Goal: Task Accomplishment & Management: Use online tool/utility

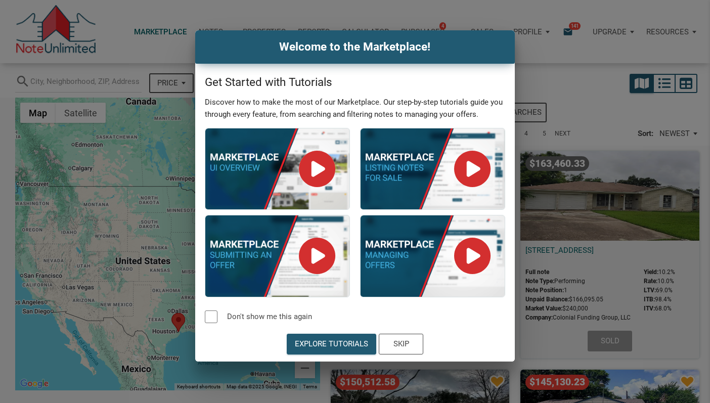
click at [105, 148] on div "Welcome to the Marketplace! Get Started with Tutorials Discover how to make the…" at bounding box center [355, 195] width 710 height 331
click at [397, 340] on div "Skip" at bounding box center [401, 344] width 16 height 12
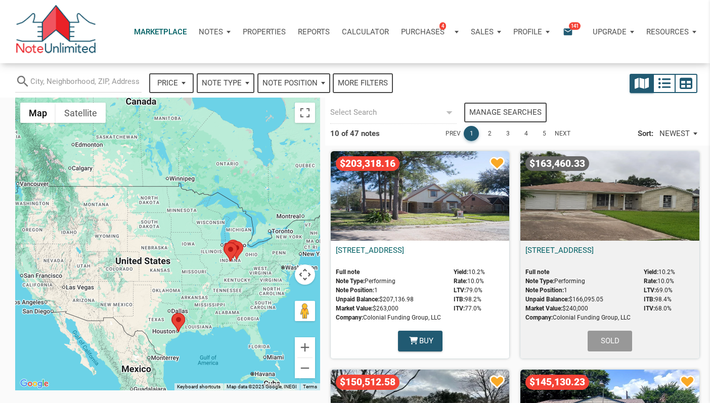
click at [202, 29] on p "Notes" at bounding box center [211, 31] width 24 height 9
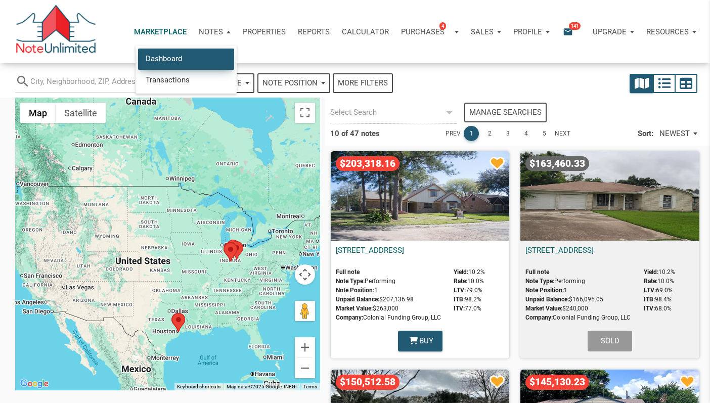
click at [184, 57] on link "Dashboard" at bounding box center [186, 59] width 96 height 21
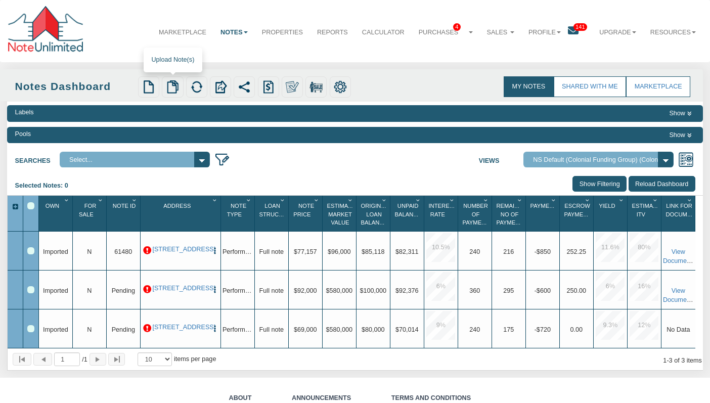
click at [170, 91] on img at bounding box center [172, 86] width 13 height 13
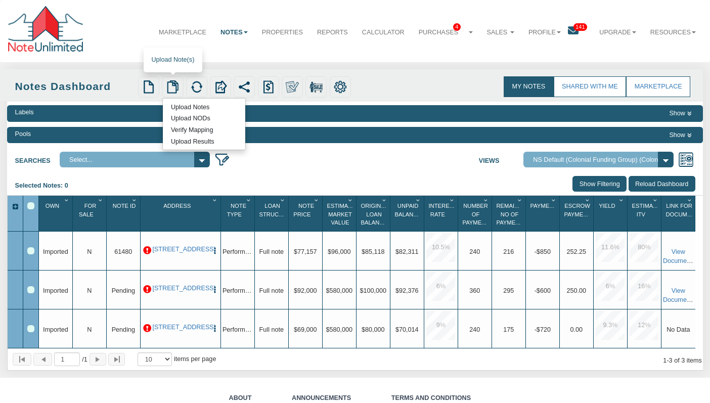
click at [186, 107] on link "Upload Notes" at bounding box center [190, 107] width 54 height 10
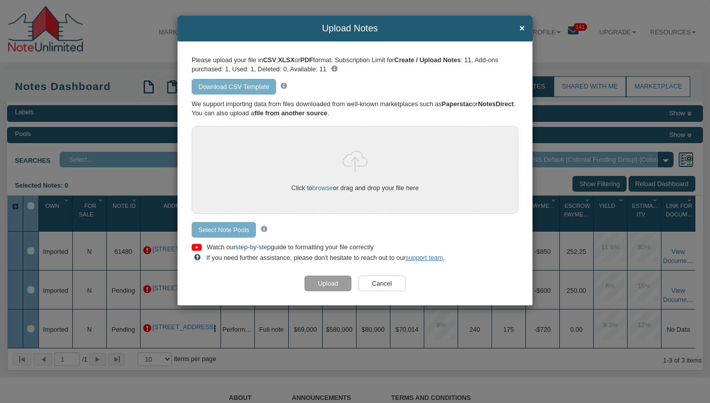
click at [255, 248] on link "step-by-step" at bounding box center [253, 247] width 35 height 7
click at [521, 31] on span "×" at bounding box center [522, 28] width 6 height 10
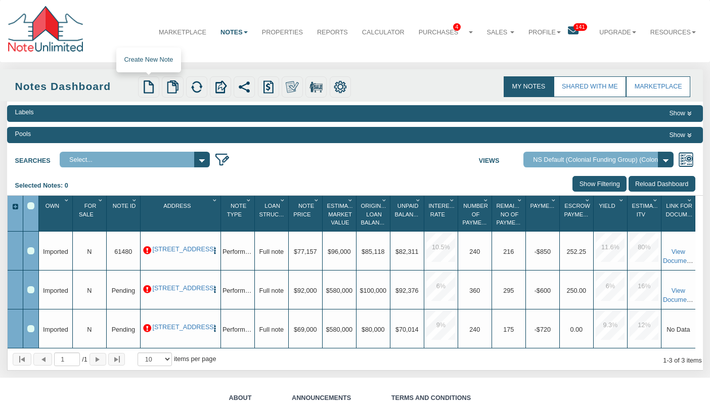
click at [147, 91] on img at bounding box center [148, 86] width 13 height 13
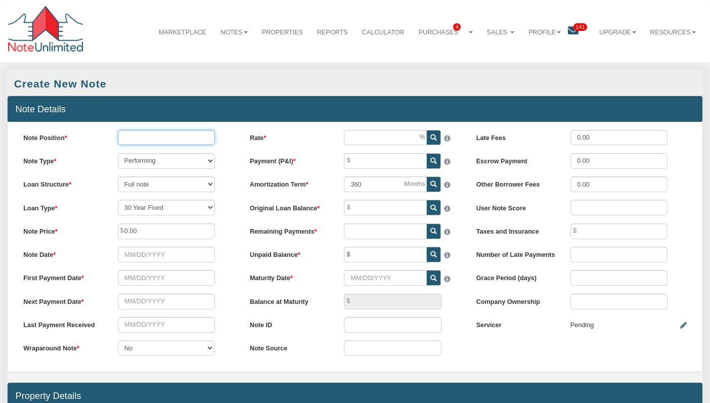
click at [176, 141] on input "Note Position" at bounding box center [167, 138] width 98 height 16
click at [379, 136] on input "Rate" at bounding box center [385, 138] width 82 height 16
click at [242, 34] on link "Notes" at bounding box center [233, 32] width 41 height 24
click at [230, 65] on link "Transactions" at bounding box center [213, 66] width 82 height 12
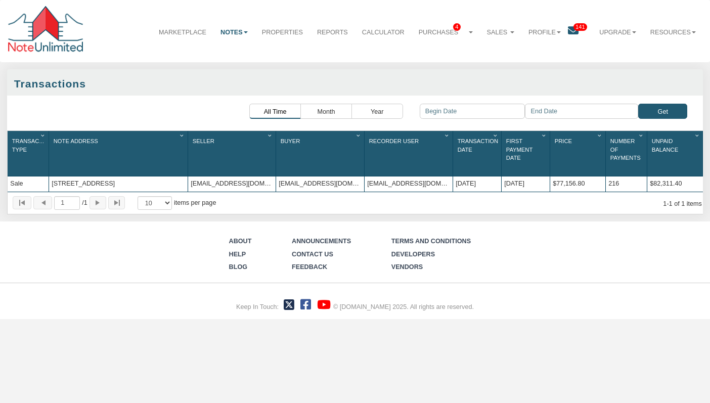
click at [280, 31] on link "Properties" at bounding box center [282, 32] width 55 height 24
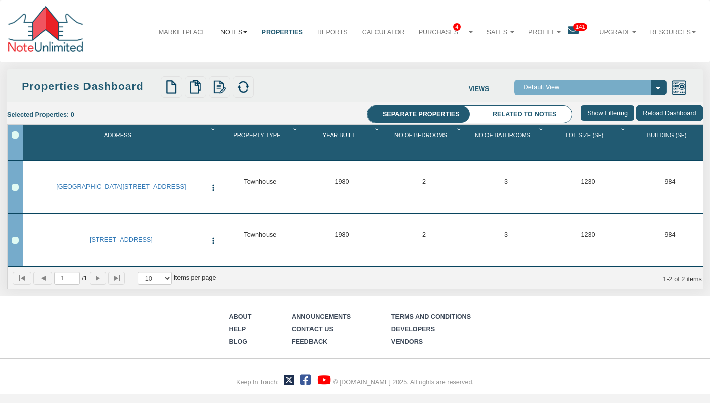
click at [235, 32] on link "Notes" at bounding box center [233, 32] width 41 height 24
click at [217, 53] on link "Dashboard" at bounding box center [213, 54] width 82 height 12
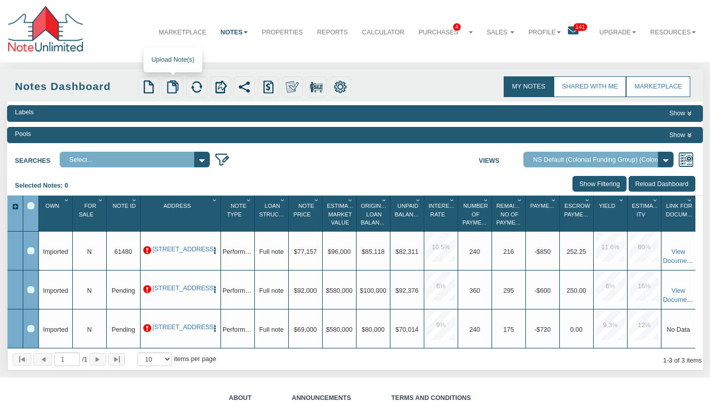
click at [170, 87] on img at bounding box center [172, 86] width 13 height 13
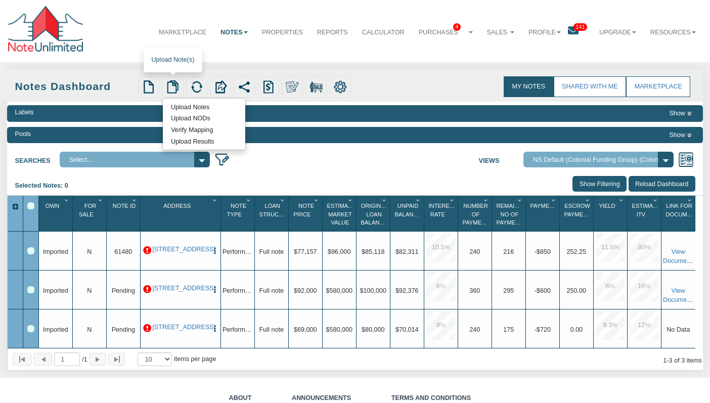
click at [176, 140] on link "Upload Results" at bounding box center [192, 142] width 59 height 10
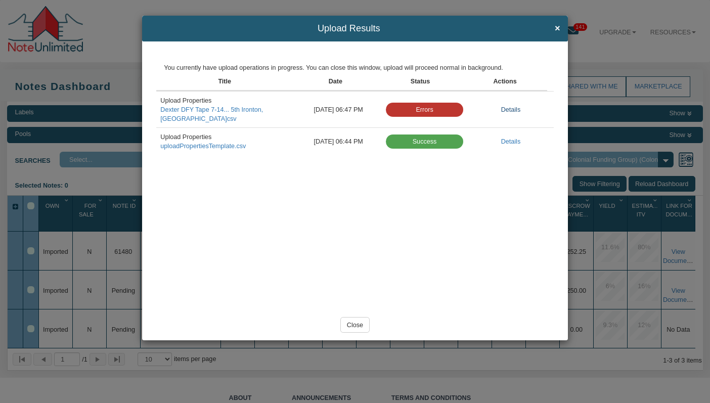
click at [508, 106] on link "Details" at bounding box center [511, 109] width 20 height 7
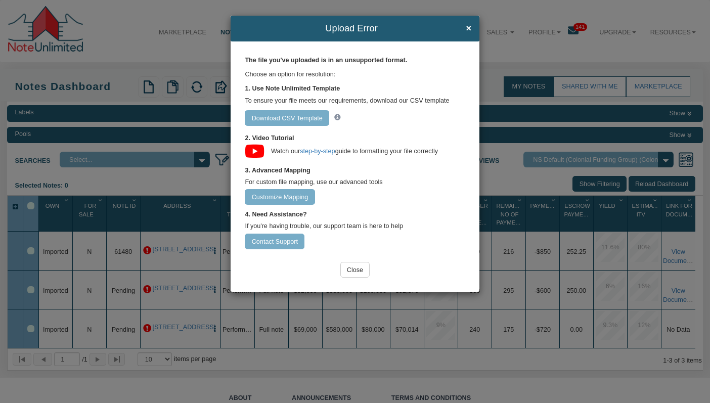
click at [321, 155] on div "Watch our step-by-[PERSON_NAME] to formatting your file correctly" at bounding box center [364, 149] width 202 height 13
click at [318, 153] on link "step-by-step" at bounding box center [317, 151] width 35 height 7
click at [301, 197] on input "Customize Mapping" at bounding box center [280, 197] width 70 height 16
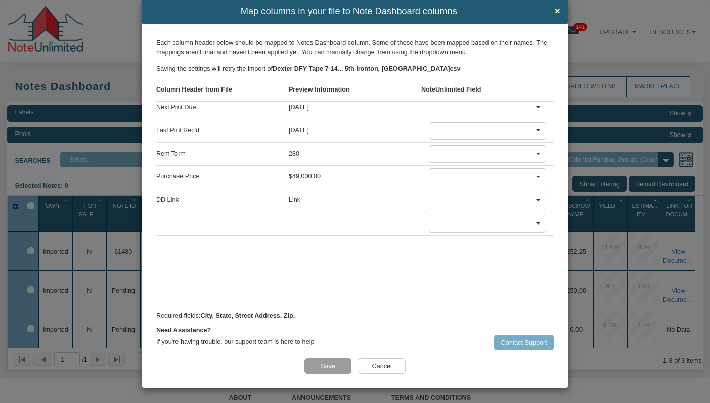
scroll to position [305, 0]
click at [530, 345] on input "Contact Support" at bounding box center [524, 343] width 60 height 16
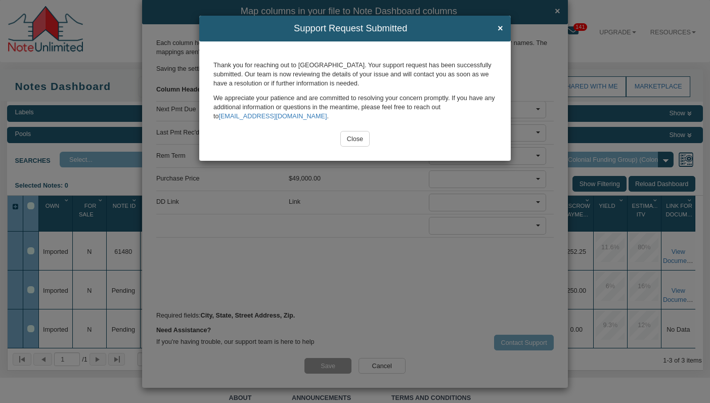
click at [357, 141] on input "Close" at bounding box center [355, 139] width 30 height 16
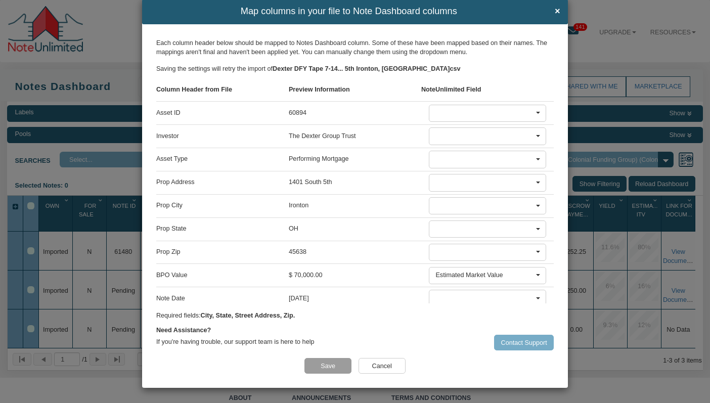
scroll to position [0, 0]
